Goal: Information Seeking & Learning: Check status

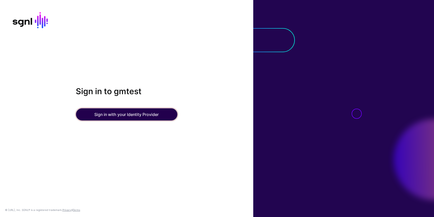
click at [91, 112] on button "Sign in with your Identity Provider" at bounding box center [126, 115] width 101 height 12
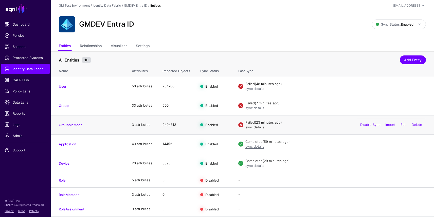
click at [252, 126] on link "sync details" at bounding box center [254, 127] width 19 height 4
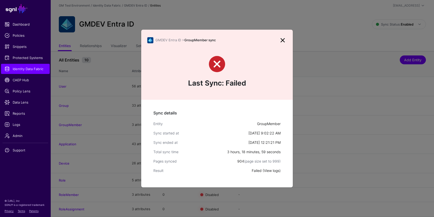
click at [267, 169] on link "View logs" at bounding box center [271, 171] width 15 height 4
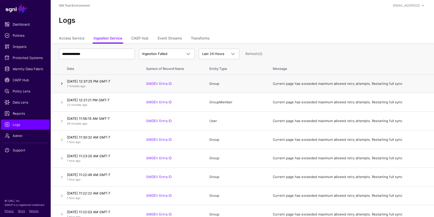
click at [61, 82] on link at bounding box center [62, 84] width 6 height 6
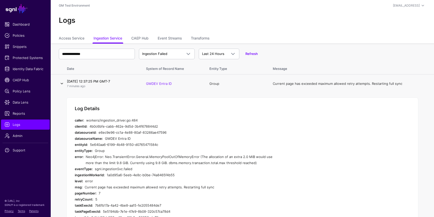
click at [61, 83] on link at bounding box center [62, 84] width 6 height 6
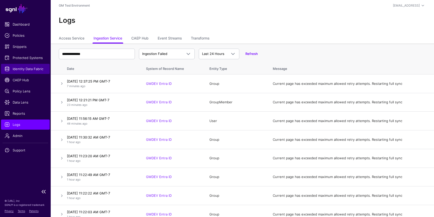
click at [29, 69] on span "Identity Data Fabric" at bounding box center [26, 68] width 42 height 5
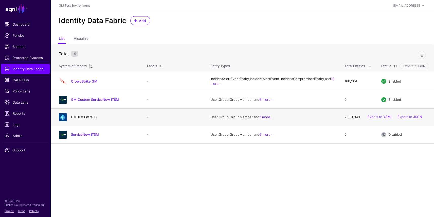
click at [83, 119] on link "GMDEV Entra ID" at bounding box center [84, 117] width 26 height 4
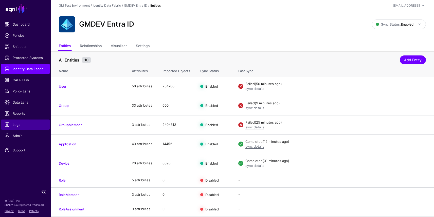
click at [16, 125] on span "Logs" at bounding box center [26, 124] width 42 height 5
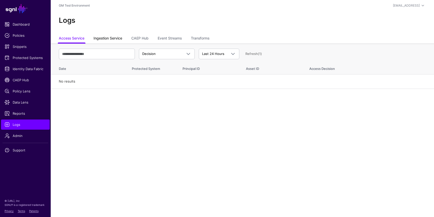
click at [111, 39] on link "Ingestion Service" at bounding box center [108, 39] width 29 height 10
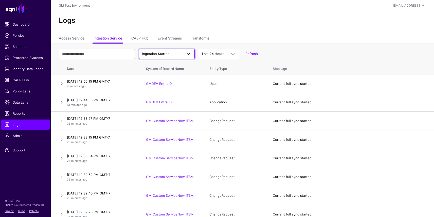
click at [162, 52] on span "Ingestion Started" at bounding box center [155, 54] width 27 height 4
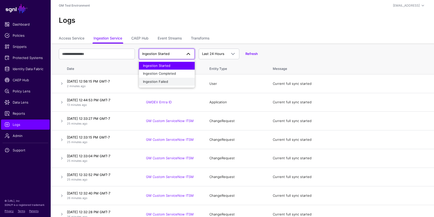
click at [162, 79] on div "Ingestion Failed" at bounding box center [167, 81] width 48 height 5
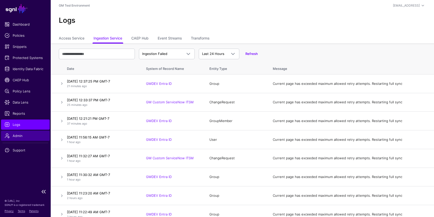
click at [20, 136] on span "Admin" at bounding box center [26, 135] width 42 height 5
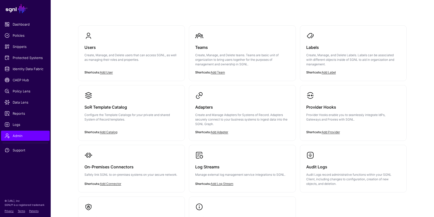
scroll to position [31, 0]
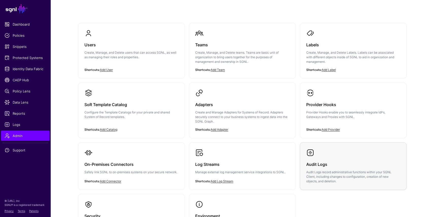
click at [321, 162] on h3 "Audit Logs" at bounding box center [353, 164] width 94 height 7
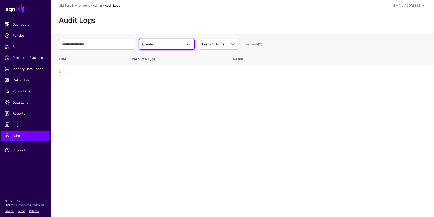
click at [182, 44] on span at bounding box center [186, 44] width 9 height 6
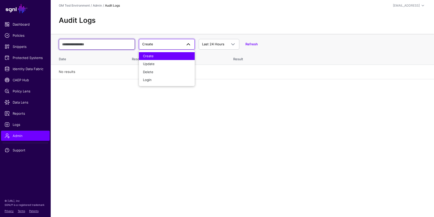
click at [110, 44] on input "text" at bounding box center [97, 44] width 76 height 11
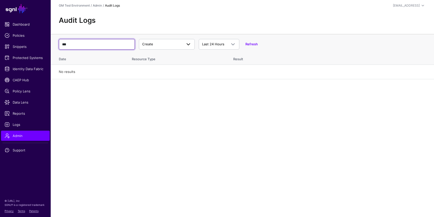
type input "***"
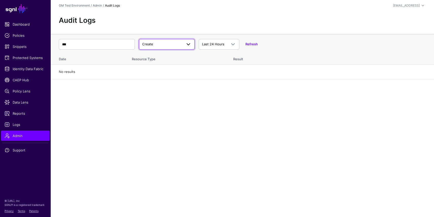
click at [171, 44] on span "Create" at bounding box center [162, 44] width 40 height 5
click at [165, 62] on div "Update" at bounding box center [167, 64] width 48 height 5
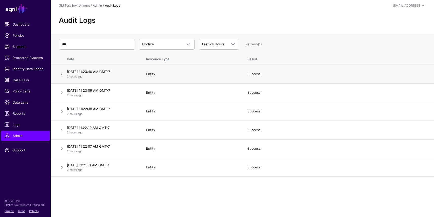
click at [60, 75] on link at bounding box center [62, 74] width 6 height 6
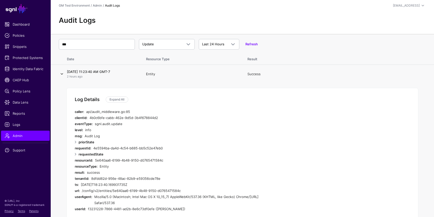
click at [60, 75] on link at bounding box center [62, 74] width 6 height 6
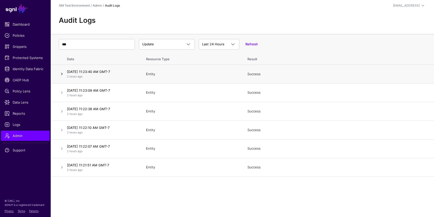
click at [62, 74] on link at bounding box center [62, 74] width 6 height 6
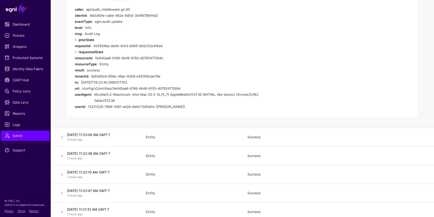
scroll to position [107, 0]
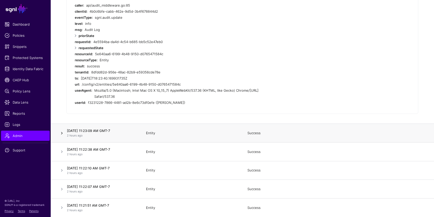
click at [63, 135] on link at bounding box center [62, 133] width 6 height 6
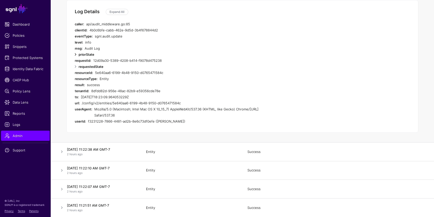
click at [76, 57] on link at bounding box center [76, 54] width 6 height 6
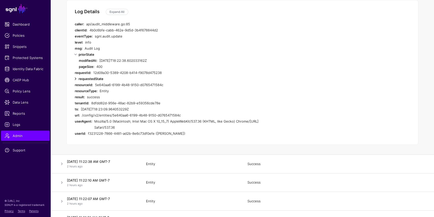
click at [75, 80] on link at bounding box center [76, 79] width 6 height 6
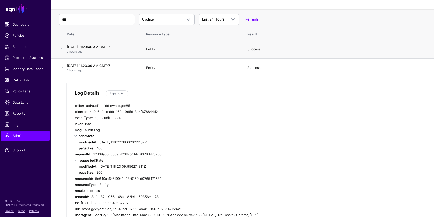
scroll to position [24, 0]
click at [62, 47] on link at bounding box center [62, 50] width 6 height 6
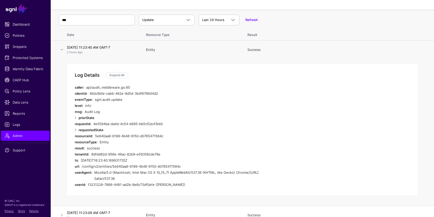
click at [74, 113] on div "Log Details Expand All caller: api/audit_middleware.go:85 clientId: 4b0c6bfe-ca…" at bounding box center [242, 130] width 352 height 133
click at [76, 121] on div "requestId:" at bounding box center [83, 124] width 16 height 6
click at [76, 118] on link at bounding box center [76, 118] width 6 height 6
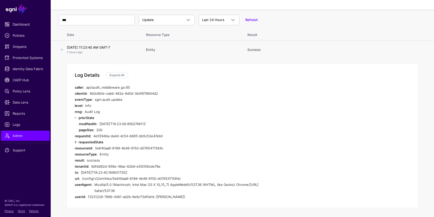
click at [75, 142] on link at bounding box center [76, 142] width 6 height 6
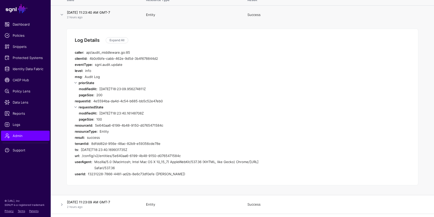
scroll to position [58, 0]
click at [96, 126] on div "5e640aa6-6199-4b48-9150-d0765471584c" at bounding box center [186, 126] width 183 height 6
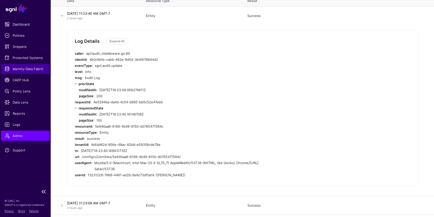
click at [33, 68] on span "Identity Data Fabric" at bounding box center [26, 68] width 42 height 5
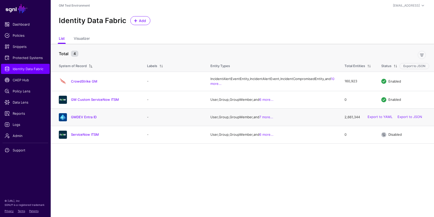
click at [76, 121] on div "GMDEV Entra ID" at bounding box center [98, 117] width 82 height 8
click at [78, 119] on link "GMDEV Entra ID" at bounding box center [84, 117] width 26 height 4
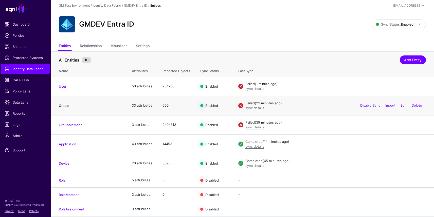
click at [64, 106] on link "Group" at bounding box center [64, 106] width 10 height 4
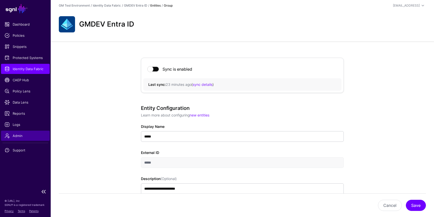
click at [16, 137] on span "Admin" at bounding box center [26, 135] width 42 height 5
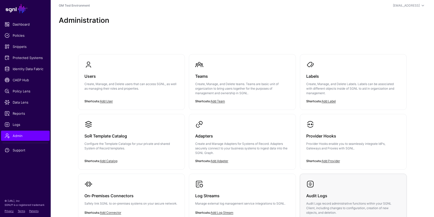
click at [324, 185] on link "Audit Logs Audit Logs record administrative functions within your SGNL Client, …" at bounding box center [353, 197] width 106 height 47
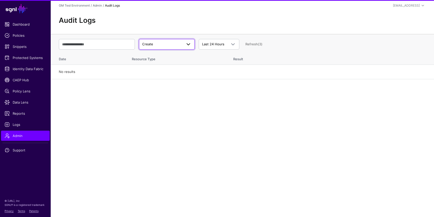
click at [149, 42] on span "Create" at bounding box center [162, 44] width 40 height 5
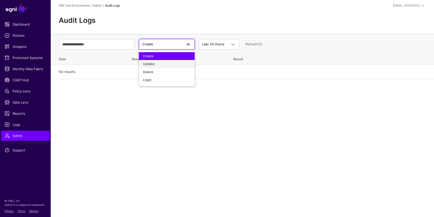
click at [147, 65] on span "Update" at bounding box center [149, 64] width 12 height 4
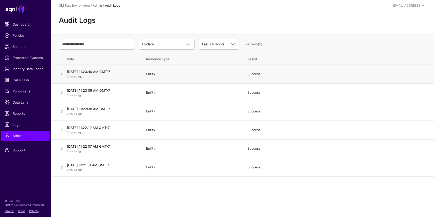
click at [62, 75] on link at bounding box center [62, 74] width 6 height 6
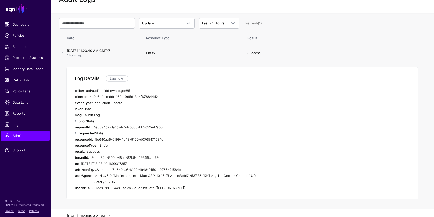
scroll to position [24, 0]
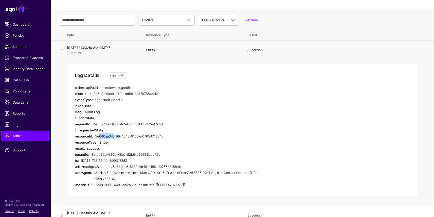
drag, startPoint x: 96, startPoint y: 136, endPoint x: 111, endPoint y: 136, distance: 15.2
click at [111, 136] on div "5e640aa6-6199-4b48-9150-d0765471584c" at bounding box center [186, 136] width 183 height 6
click at [114, 143] on div "Entity" at bounding box center [189, 142] width 178 height 6
drag, startPoint x: 91, startPoint y: 94, endPoint x: 121, endPoint y: 91, distance: 30.3
click at [121, 91] on div "4b0c6bfe-cabb-462e-9d5d-3b4f678844d2" at bounding box center [184, 94] width 188 height 6
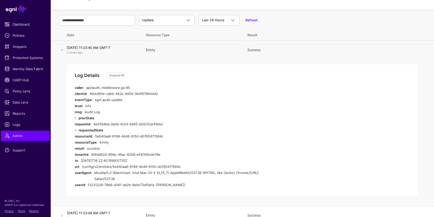
click at [109, 103] on div "info" at bounding box center [181, 106] width 192 height 6
drag, startPoint x: 90, startPoint y: 94, endPoint x: 159, endPoint y: 92, distance: 68.5
click at [159, 92] on div "4b0c6bfe-cabb-462e-9d5d-3b4f678844d2" at bounding box center [184, 94] width 188 height 6
click at [150, 101] on div "sgnl.audit.update" at bounding box center [186, 100] width 183 height 6
drag, startPoint x: 90, startPoint y: 93, endPoint x: 160, endPoint y: 94, distance: 70.2
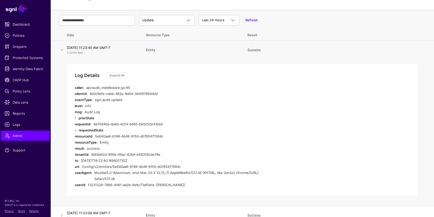
click at [160, 94] on div "4b0c6bfe-cabb-462e-9d5d-3b4f678844d2" at bounding box center [184, 94] width 188 height 6
drag, startPoint x: 89, startPoint y: 93, endPoint x: 161, endPoint y: 94, distance: 71.3
click at [161, 94] on div "4b0c6bfe-cabb-462e-9d5d-3b4f678844d2" at bounding box center [184, 94] width 188 height 6
copy div "4b0c6bfe-cabb-462e-9d5d-3b4f678844d2"
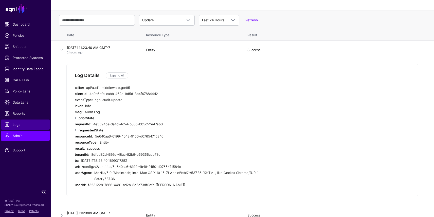
click at [25, 128] on link "Logs" at bounding box center [25, 125] width 49 height 10
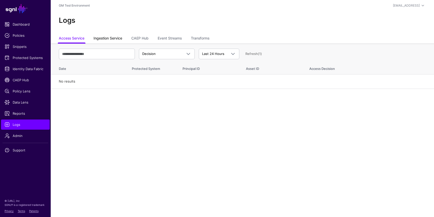
click at [115, 36] on link "Ingestion Service" at bounding box center [108, 39] width 29 height 10
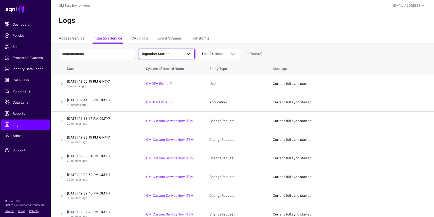
click at [172, 51] on span "Ingestion Started" at bounding box center [166, 54] width 49 height 6
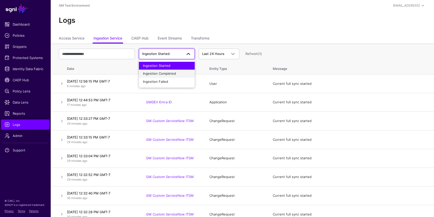
click at [167, 71] on div "Ingestion Completed" at bounding box center [167, 73] width 48 height 5
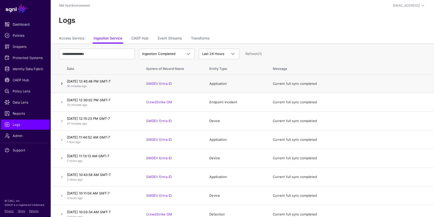
click at [62, 84] on link at bounding box center [62, 84] width 6 height 6
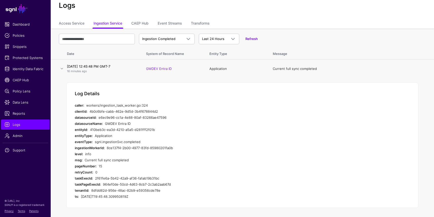
scroll to position [15, 0]
click at [62, 69] on link at bounding box center [62, 68] width 6 height 6
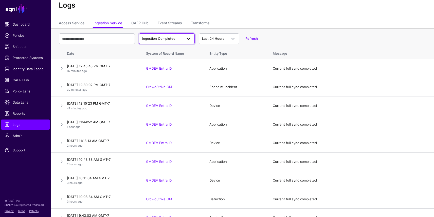
click at [165, 39] on span "Ingestion Completed" at bounding box center [158, 39] width 33 height 4
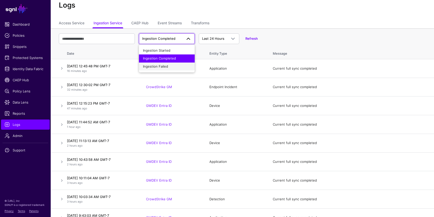
click at [161, 65] on span "Ingestion Failed" at bounding box center [155, 66] width 25 height 4
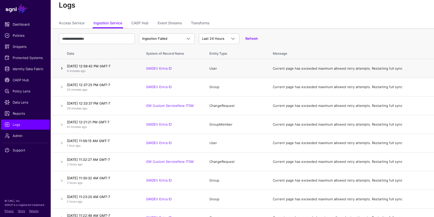
click at [64, 69] on link at bounding box center [62, 68] width 6 height 6
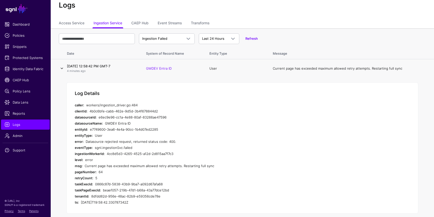
click at [64, 69] on link at bounding box center [62, 68] width 6 height 6
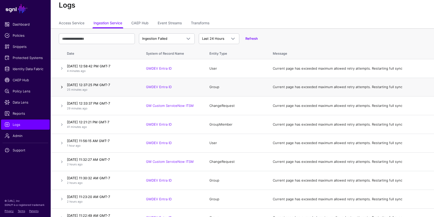
click at [61, 87] on link at bounding box center [62, 87] width 6 height 6
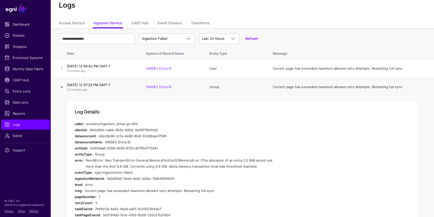
click at [61, 87] on link at bounding box center [62, 87] width 6 height 6
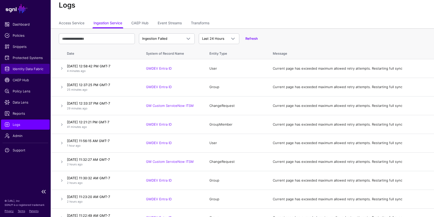
click at [27, 70] on span "Identity Data Fabric" at bounding box center [26, 68] width 42 height 5
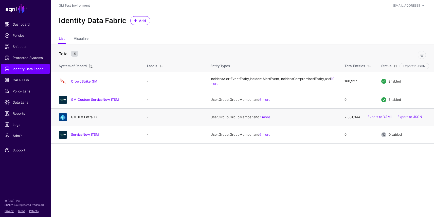
click at [82, 119] on link "GMDEV Entra ID" at bounding box center [84, 117] width 26 height 4
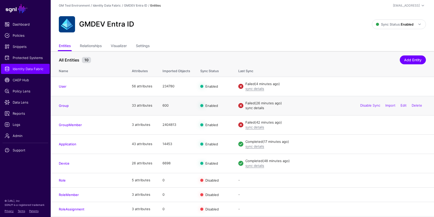
click at [255, 109] on link "sync details" at bounding box center [254, 108] width 19 height 4
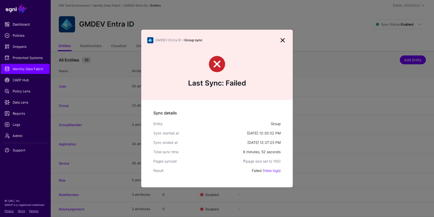
click at [200, 163] on div "Pages synced" at bounding box center [198, 161] width 90 height 5
click at [276, 173] on div "Failed ( View logs )" at bounding box center [266, 170] width 29 height 5
click at [273, 172] on link "View logs" at bounding box center [271, 171] width 15 height 4
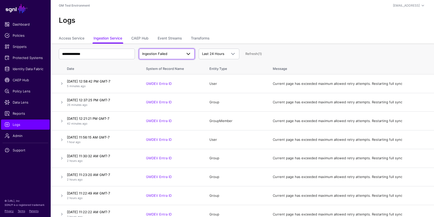
click at [170, 56] on span "Ingestion Failed" at bounding box center [162, 53] width 40 height 5
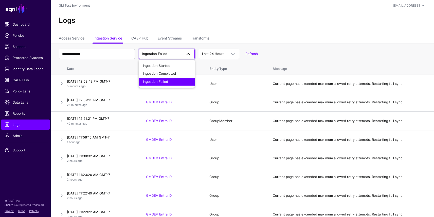
click at [170, 56] on span "Ingestion Failed" at bounding box center [162, 53] width 40 height 5
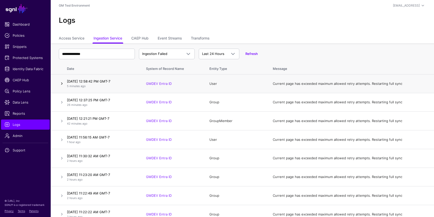
click at [60, 84] on link at bounding box center [62, 84] width 6 height 6
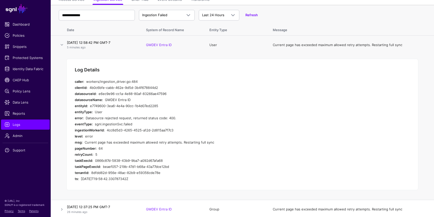
scroll to position [51, 0]
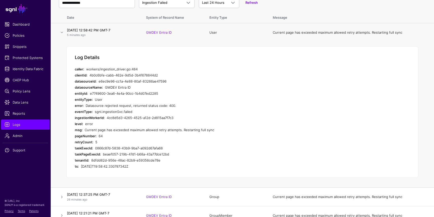
drag, startPoint x: 125, startPoint y: 104, endPoint x: 178, endPoint y: 104, distance: 53.5
click at [178, 104] on div "Datasource rejected request, returned status code: 400." at bounding box center [182, 106] width 192 height 6
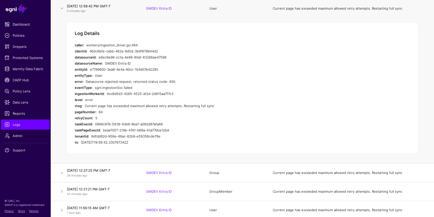
scroll to position [91, 0]
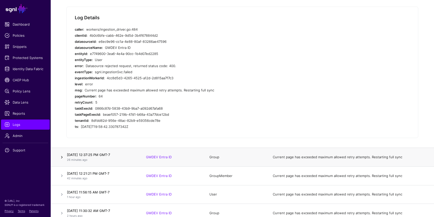
click at [63, 158] on link at bounding box center [62, 157] width 6 height 6
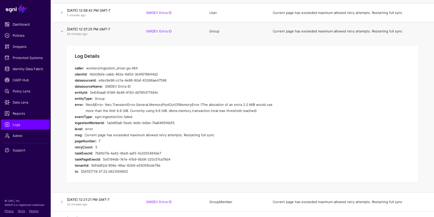
scroll to position [71, 0]
drag, startPoint x: 120, startPoint y: 105, endPoint x: 144, endPoint y: 108, distance: 24.1
click at [144, 108] on div "Neo4jError: Neo.TransientError.General.MemoryPoolOutOfMemoryError (The allocati…" at bounding box center [182, 108] width 192 height 12
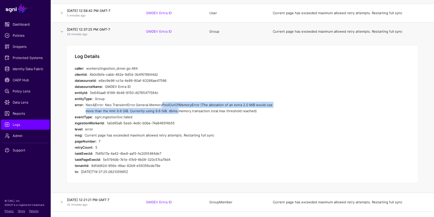
drag, startPoint x: 166, startPoint y: 112, endPoint x: 157, endPoint y: 103, distance: 12.4
click at [157, 103] on div "Neo4jError: Neo.TransientError.General.MemoryPoolOutOfMemoryError (The allocati…" at bounding box center [182, 108] width 192 height 12
drag, startPoint x: 145, startPoint y: 106, endPoint x: 168, endPoint y: 109, distance: 23.6
click at [168, 109] on div "Neo4jError: Neo.TransientError.General.MemoryPoolOutOfMemoryError (The allocati…" at bounding box center [182, 108] width 192 height 12
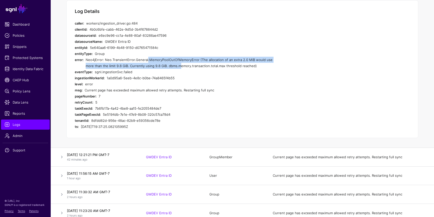
scroll to position [143, 0]
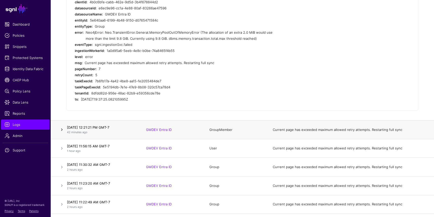
click at [60, 132] on link at bounding box center [62, 130] width 6 height 6
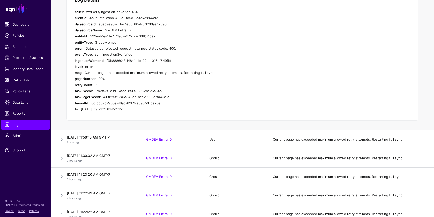
scroll to position [146, 0]
drag, startPoint x: 90, startPoint y: 48, endPoint x: 177, endPoint y: 48, distance: 87.7
click at [177, 48] on div "Datasource rejected request, returned status code: 400." at bounding box center [182, 48] width 192 height 6
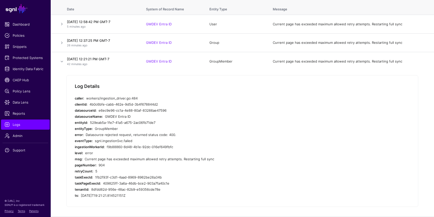
scroll to position [39, 0]
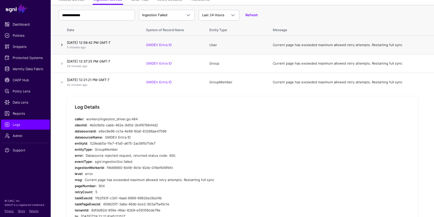
click at [61, 47] on link at bounding box center [62, 45] width 6 height 6
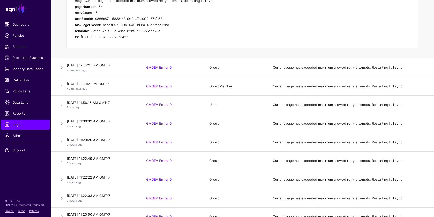
scroll to position [186, 0]
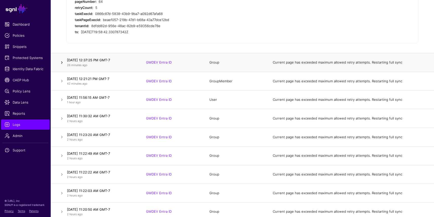
click at [63, 64] on link at bounding box center [62, 63] width 6 height 6
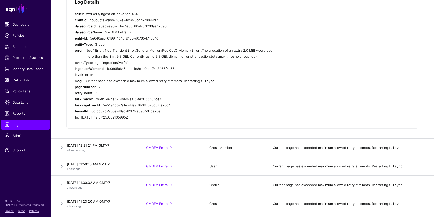
scroll to position [0, 0]
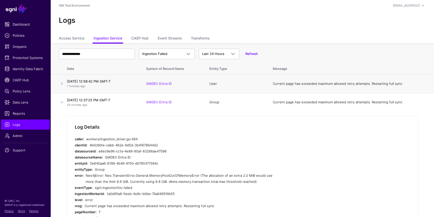
drag, startPoint x: 100, startPoint y: 135, endPoint x: 125, endPoint y: 91, distance: 50.0
click at [125, 92] on td "September 10, 2025 at 12:58:42 PM GMT-7 7 minutes ago" at bounding box center [103, 84] width 76 height 19
